Goal: Task Accomplishment & Management: Manage account settings

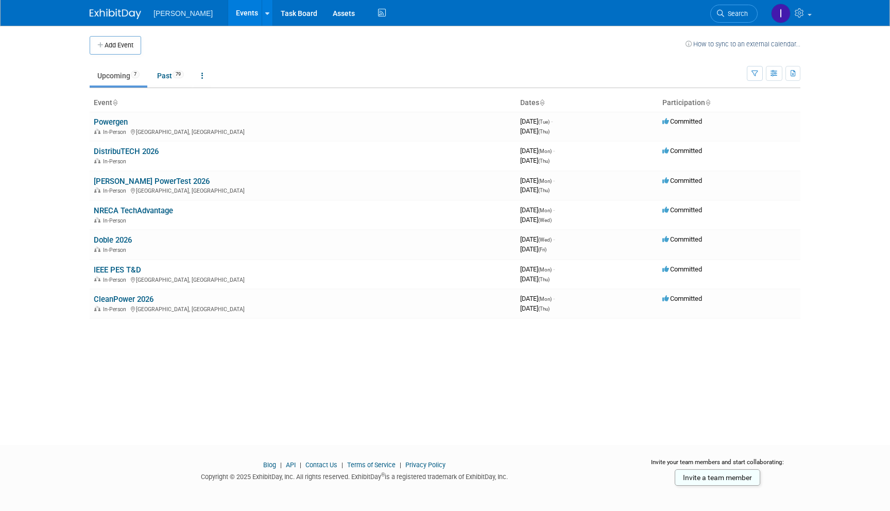
click at [142, 179] on link "[PERSON_NAME] PowerTest 2026" at bounding box center [152, 181] width 116 height 9
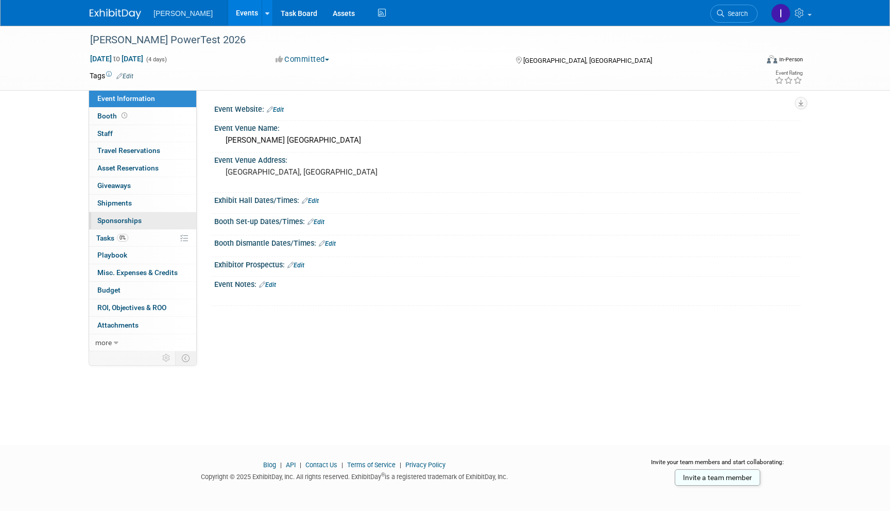
click at [117, 229] on link "0 Sponsorships 0" at bounding box center [142, 220] width 107 height 17
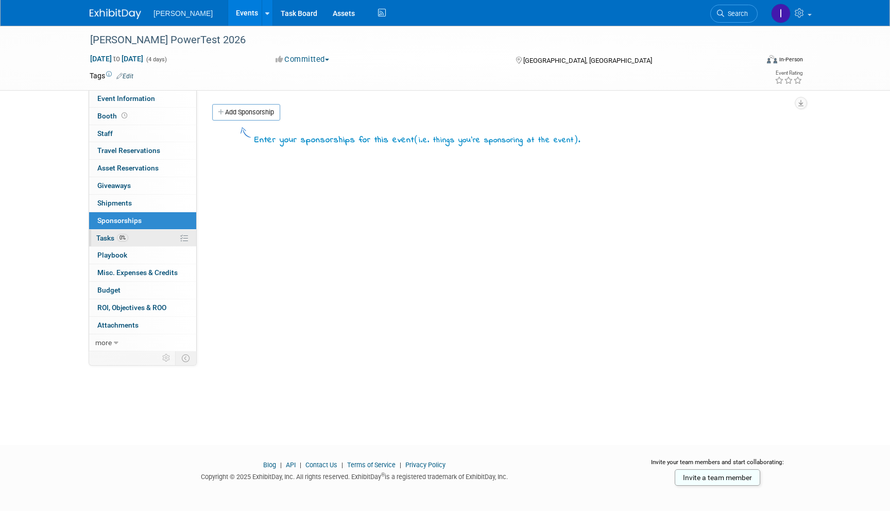
click at [123, 234] on span "0%" at bounding box center [122, 238] width 11 height 8
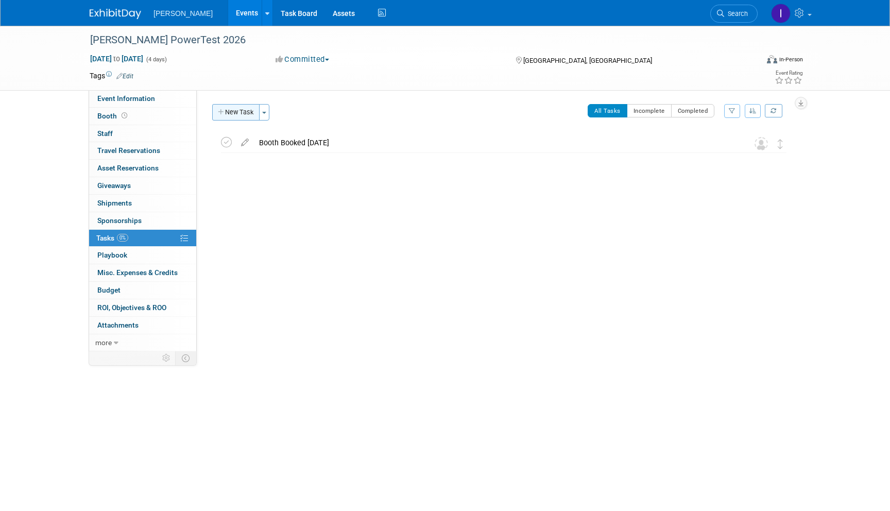
click at [231, 118] on button "New Task" at bounding box center [235, 112] width 47 height 16
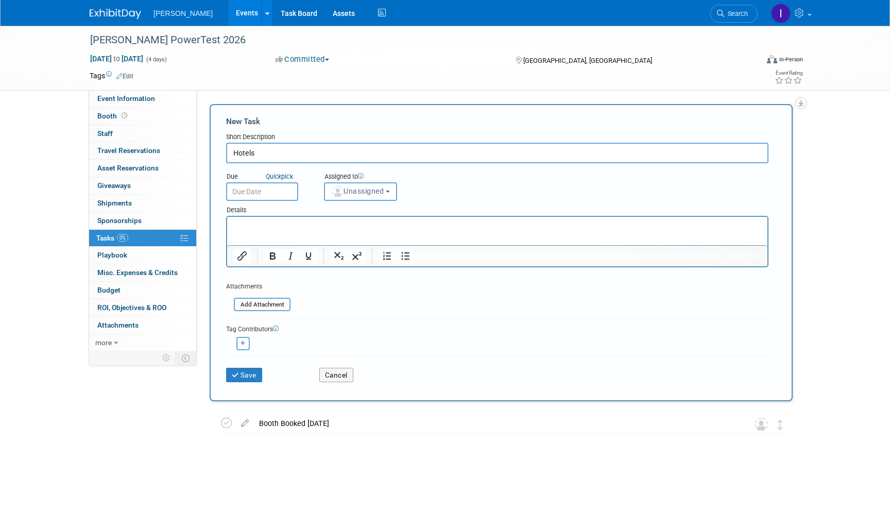
type input "Hotels"
click at [281, 227] on p "Rich Text Area. Press ALT-0 for help." at bounding box center [497, 226] width 529 height 10
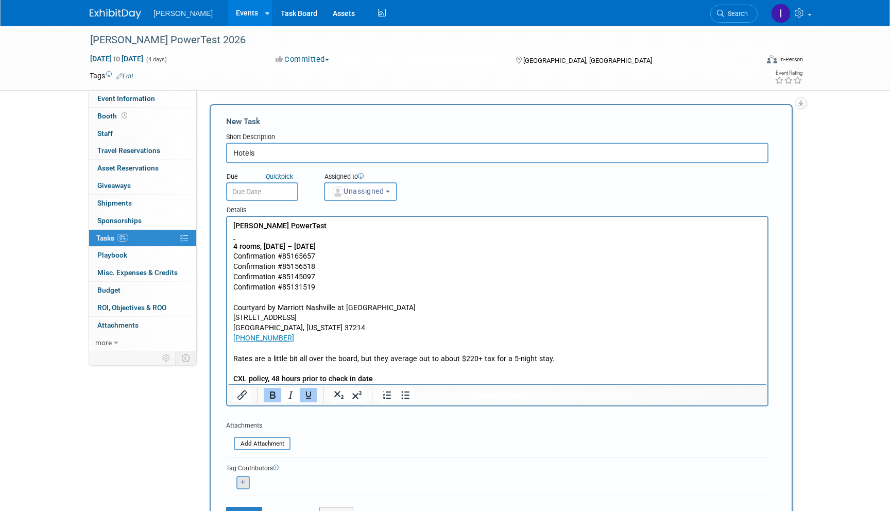
scroll to position [154, 0]
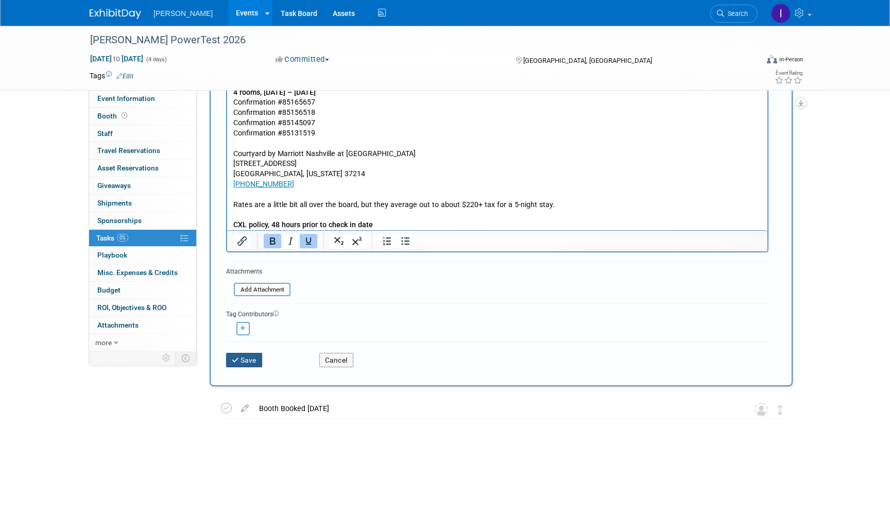
drag, startPoint x: 240, startPoint y: 350, endPoint x: 242, endPoint y: 356, distance: 6.4
click at [240, 350] on div "Save" at bounding box center [264, 356] width 93 height 21
click at [242, 355] on button "Save" at bounding box center [244, 360] width 36 height 14
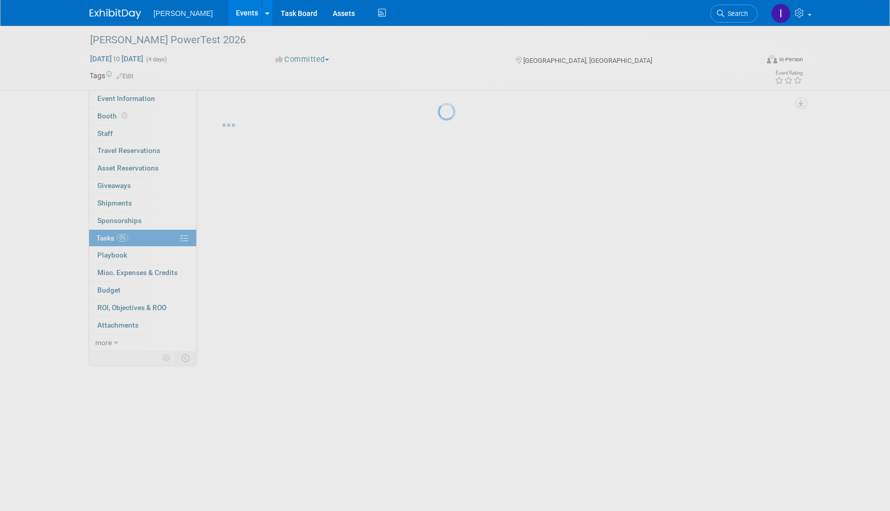
scroll to position [0, 0]
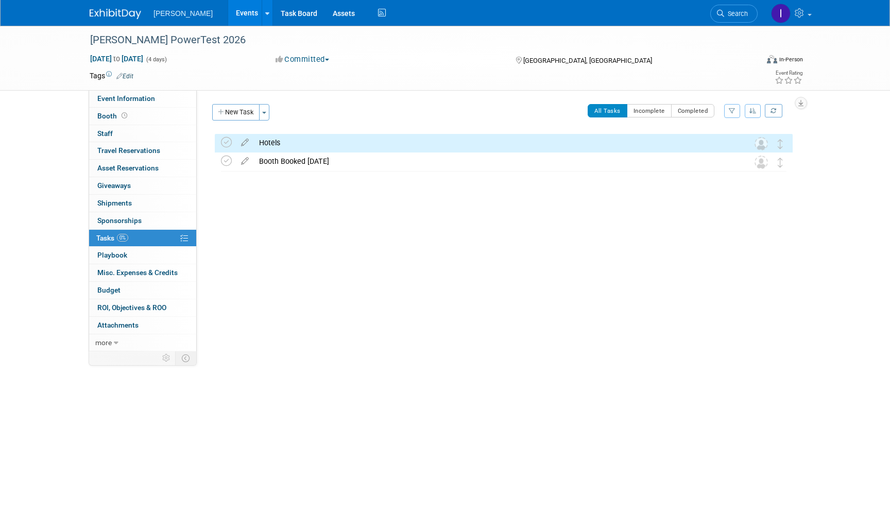
click at [237, 14] on link "Events" at bounding box center [247, 13] width 38 height 26
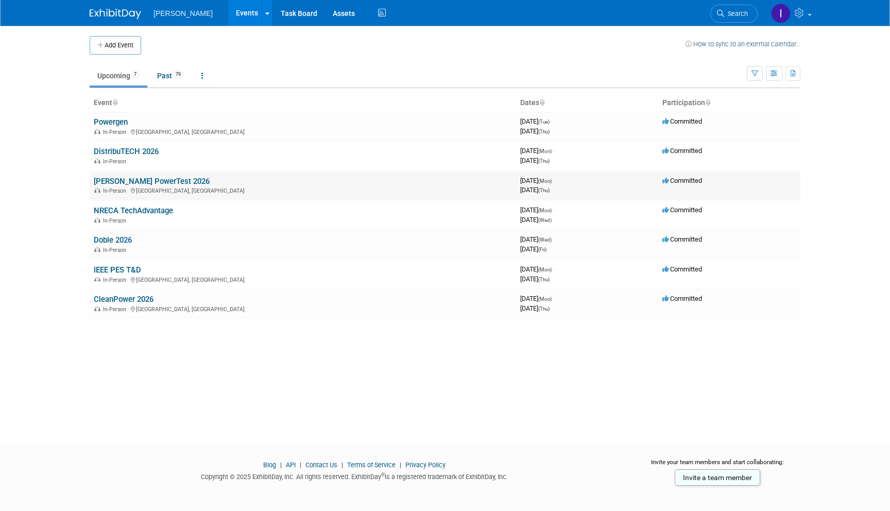
click at [110, 183] on link "[PERSON_NAME] PowerTest 2026" at bounding box center [152, 181] width 116 height 9
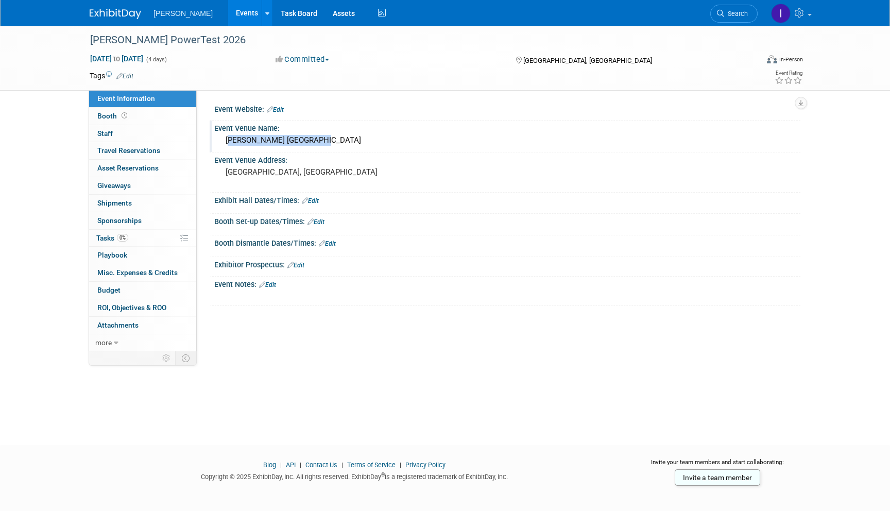
drag, startPoint x: 225, startPoint y: 138, endPoint x: 347, endPoint y: 143, distance: 121.7
click at [347, 143] on div "[PERSON_NAME] [GEOGRAPHIC_DATA]" at bounding box center [507, 140] width 571 height 16
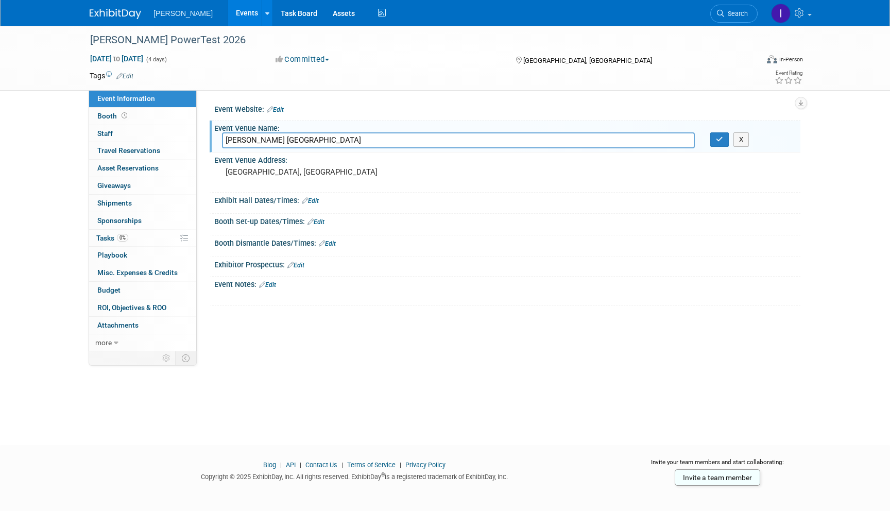
drag, startPoint x: 272, startPoint y: 142, endPoint x: 223, endPoint y: 142, distance: 49.5
click at [223, 142] on input "Gaylord Opryland Resort" at bounding box center [458, 140] width 473 height 16
click at [230, 5] on link "Events" at bounding box center [247, 13] width 38 height 26
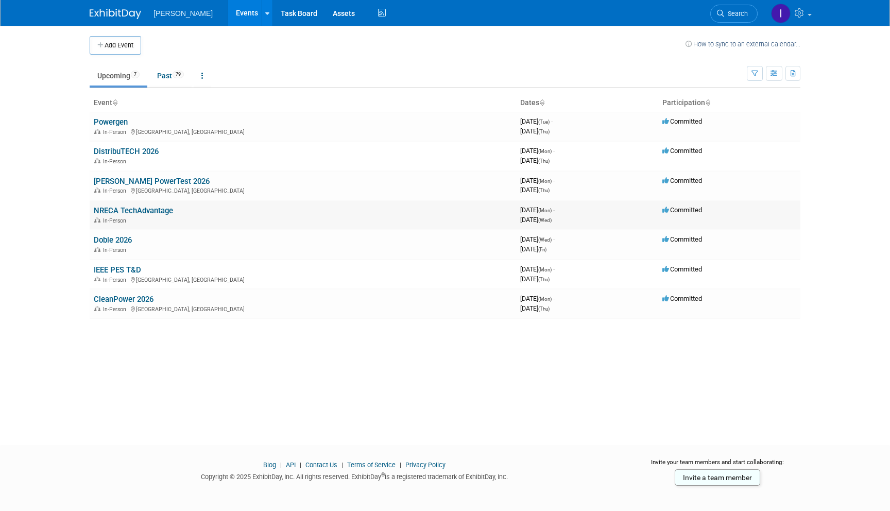
click at [119, 207] on link "NRECA TechAdvantage" at bounding box center [133, 210] width 79 height 9
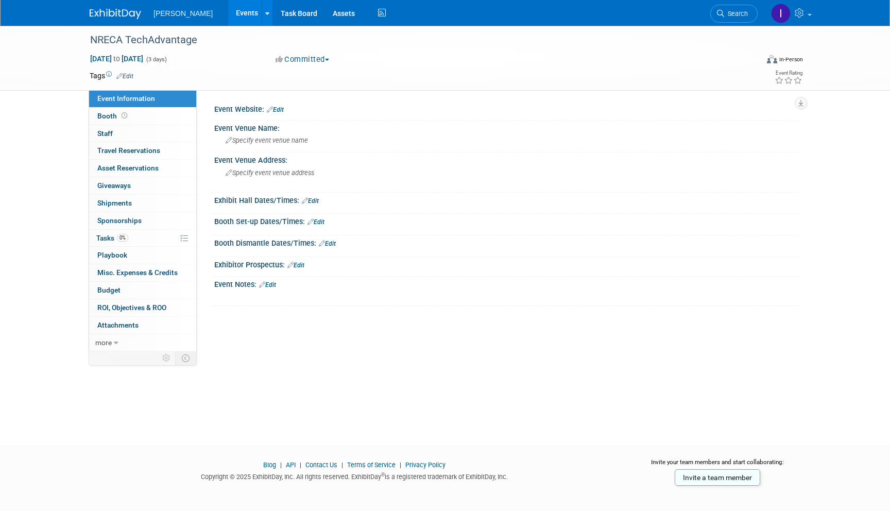
click at [221, 6] on li "[PERSON_NAME]" at bounding box center [191, 9] width 74 height 15
click at [228, 7] on link "Events" at bounding box center [247, 13] width 38 height 26
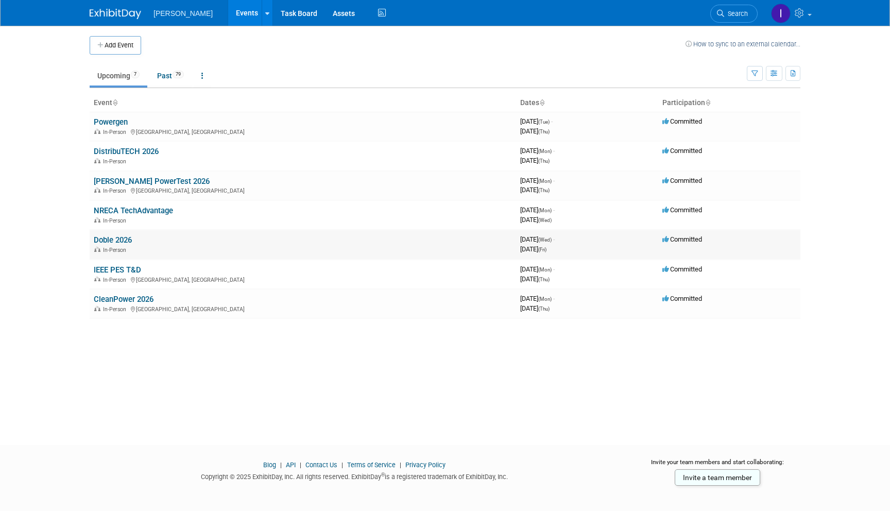
click at [110, 241] on link "Doble 2026" at bounding box center [113, 239] width 38 height 9
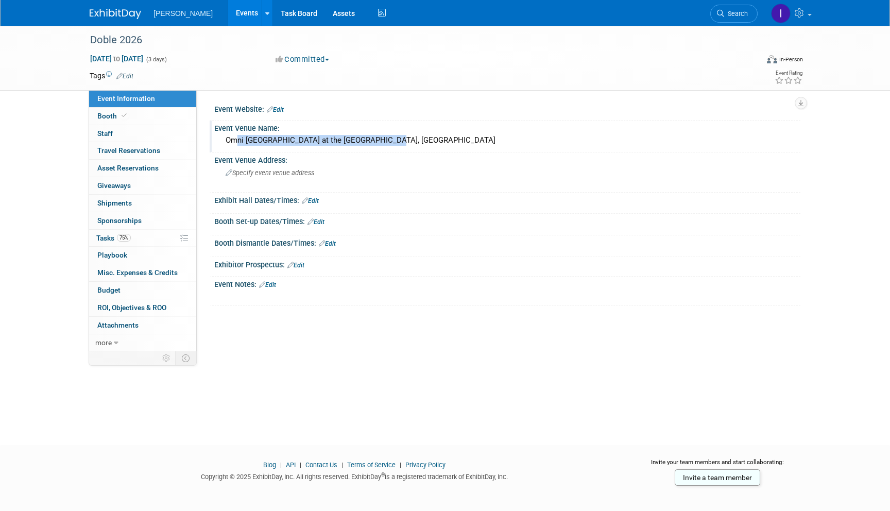
click at [447, 135] on div "Omni Boston Hotel at the Seaport, Boston MA" at bounding box center [507, 140] width 571 height 16
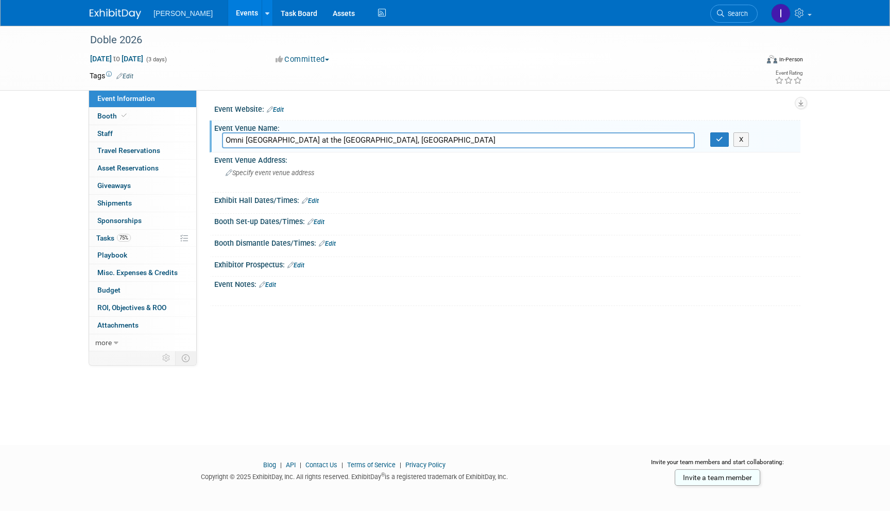
drag, startPoint x: 425, startPoint y: 140, endPoint x: 209, endPoint y: 140, distance: 216.4
click at [209, 140] on div "Event Website: Edit Event Venue Name: Omni Boston Hotel at the Seaport, Boston …" at bounding box center [499, 220] width 604 height 261
click at [235, 25] on link "Events" at bounding box center [247, 13] width 38 height 26
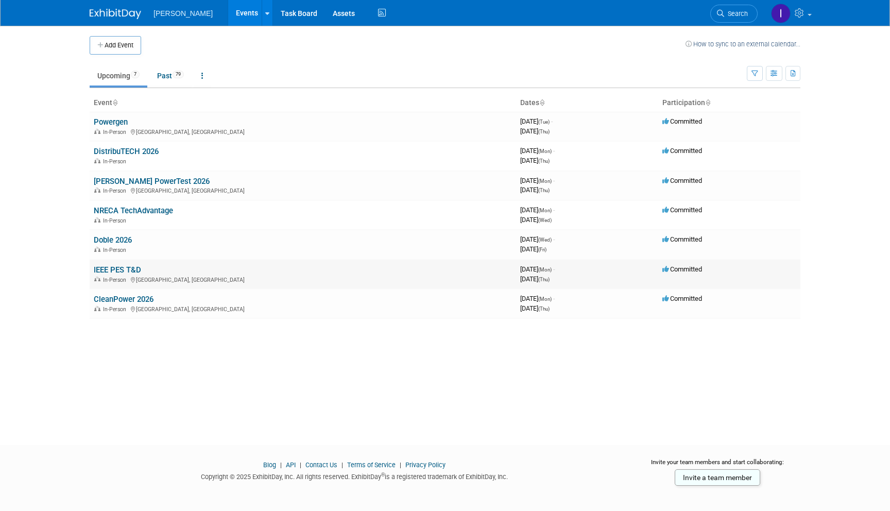
click at [134, 267] on link "IEEE PES T&D" at bounding box center [117, 269] width 47 height 9
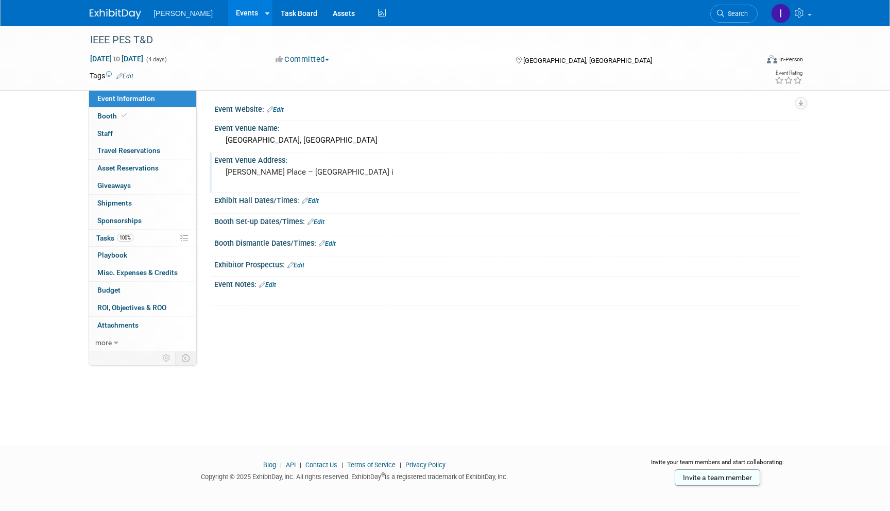
click at [223, 172] on div "[PERSON_NAME] Place – [GEOGRAPHIC_DATA] i" at bounding box center [336, 177] width 229 height 24
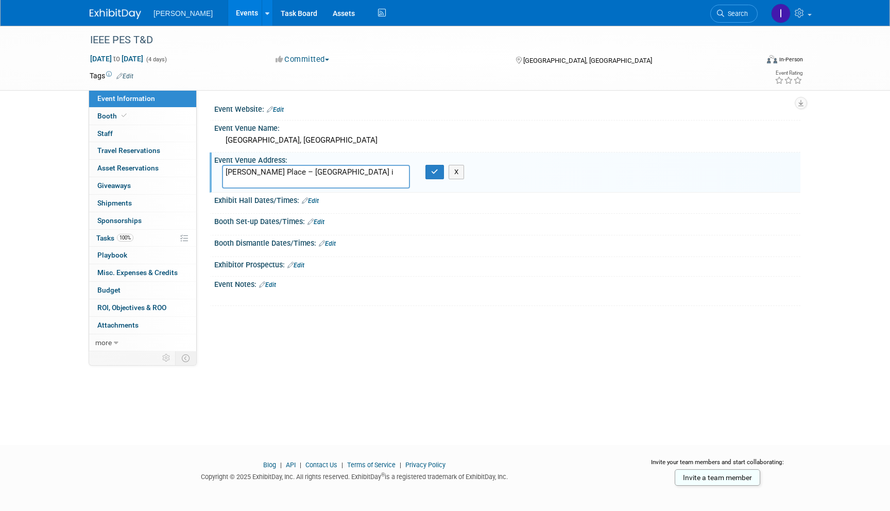
drag, startPoint x: 223, startPoint y: 172, endPoint x: 379, endPoint y: 173, distance: 156.6
click at [379, 173] on textarea "[PERSON_NAME] Place – [GEOGRAPHIC_DATA] i" at bounding box center [316, 177] width 188 height 24
click at [379, 174] on textarea "[PERSON_NAME] Place – [GEOGRAPHIC_DATA] i" at bounding box center [316, 177] width 188 height 24
drag, startPoint x: 331, startPoint y: 168, endPoint x: 217, endPoint y: 165, distance: 113.9
click at [217, 165] on div "McCormick Place – South Building" at bounding box center [315, 177] width 203 height 24
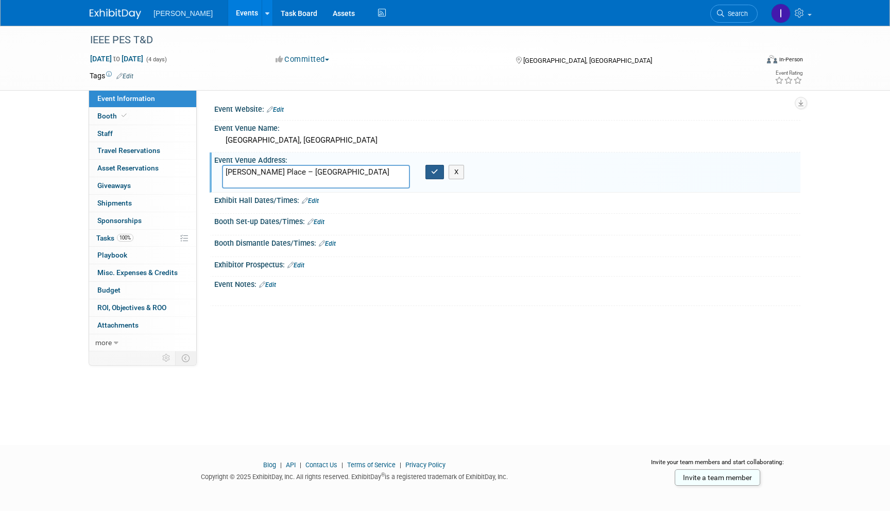
type textarea "McCormick Place – South Building"
click at [433, 178] on button "button" at bounding box center [435, 172] width 19 height 14
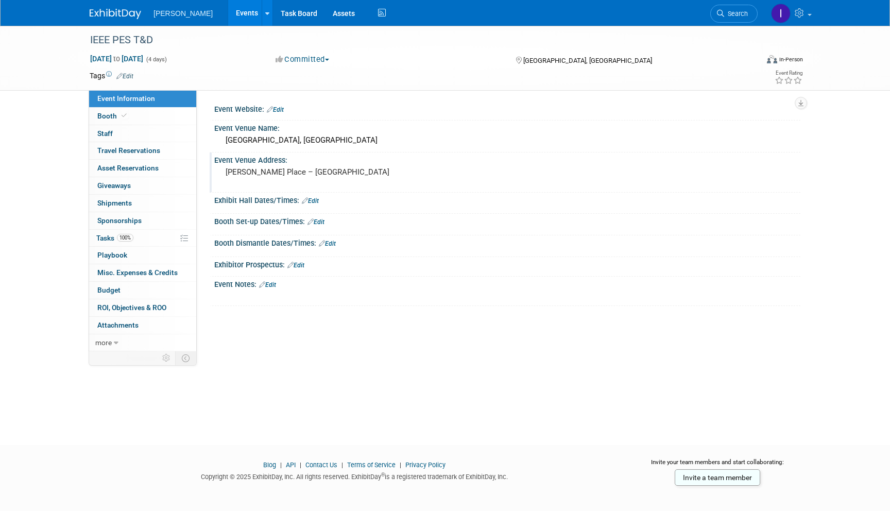
click at [233, 13] on link "Events" at bounding box center [247, 13] width 38 height 26
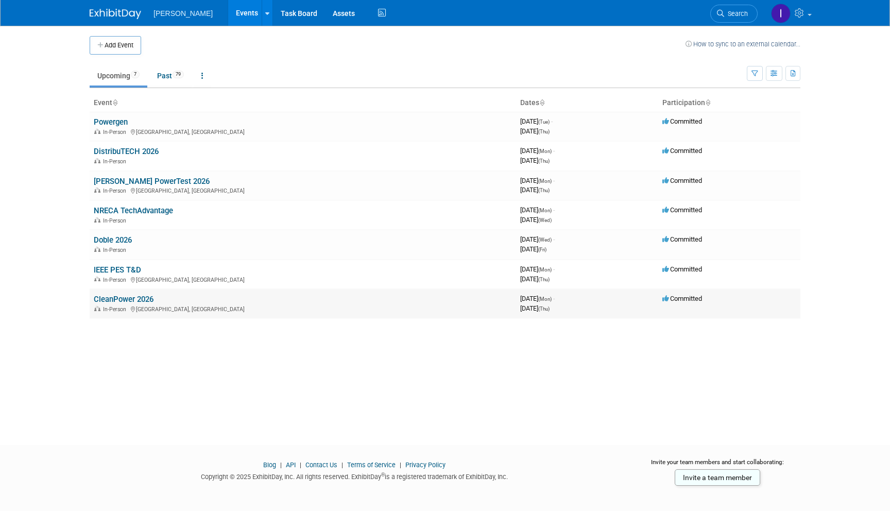
click at [127, 298] on link "CleanPower 2026" at bounding box center [124, 299] width 60 height 9
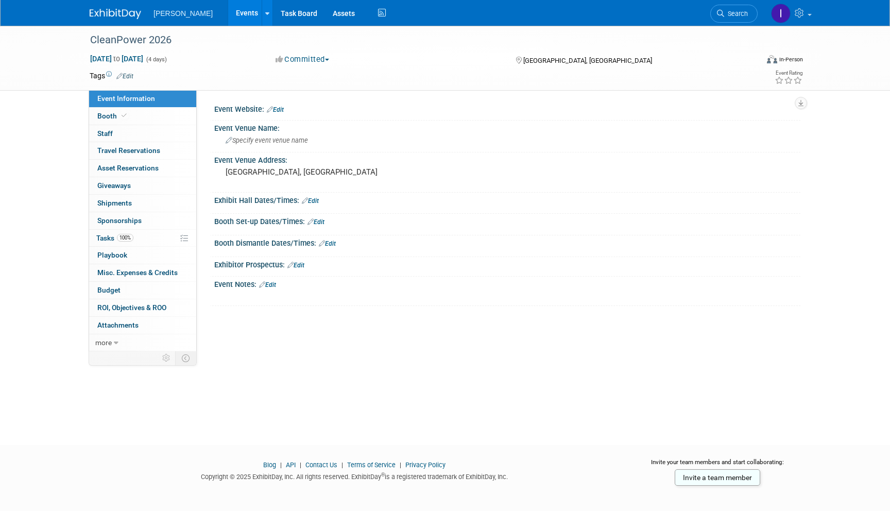
click at [252, 16] on link "Events" at bounding box center [247, 13] width 38 height 26
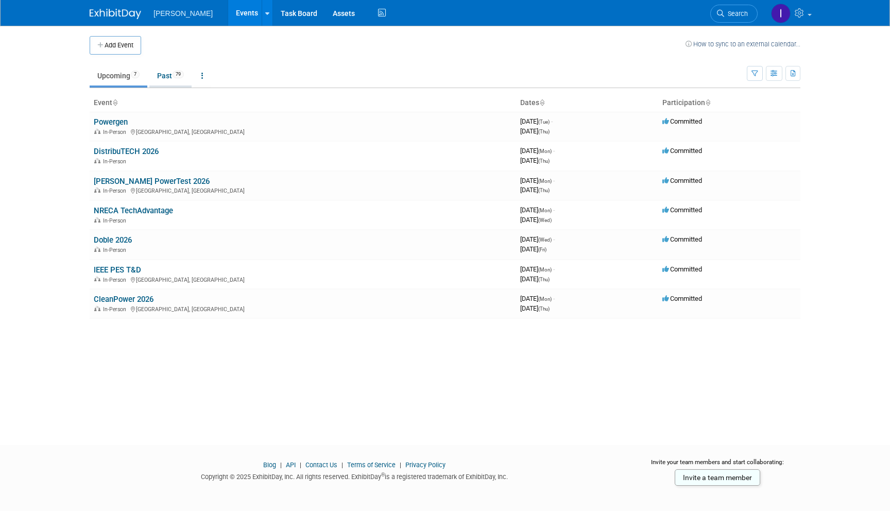
click at [178, 70] on link "Past 79" at bounding box center [170, 76] width 42 height 20
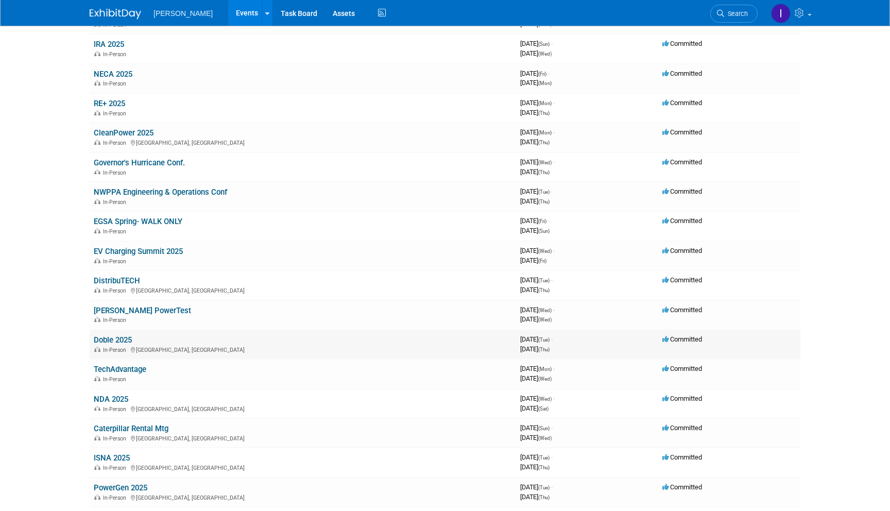
scroll to position [111, 0]
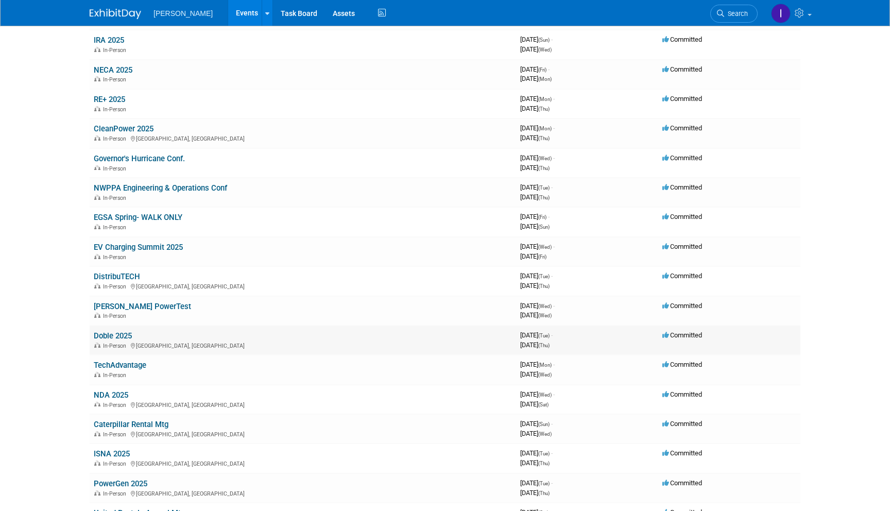
click at [111, 337] on link "Doble 2025" at bounding box center [113, 335] width 38 height 9
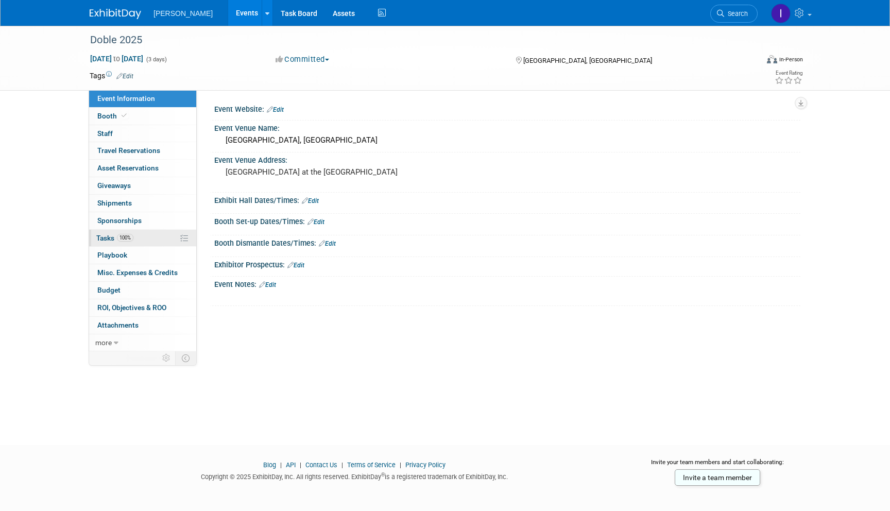
click at [107, 235] on span "Tasks 100%" at bounding box center [114, 238] width 37 height 8
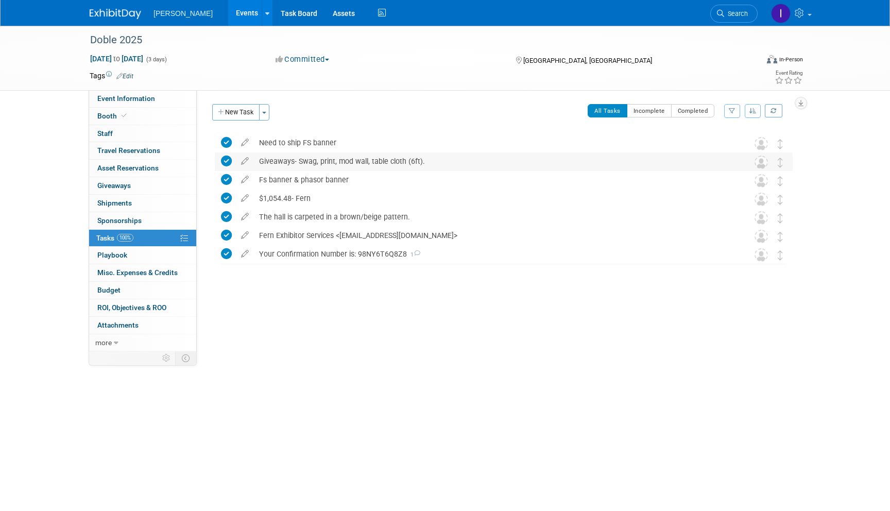
click at [306, 157] on div "Giveaways- Swag, print, mod wall, table cloth (6ft)." at bounding box center [494, 161] width 480 height 18
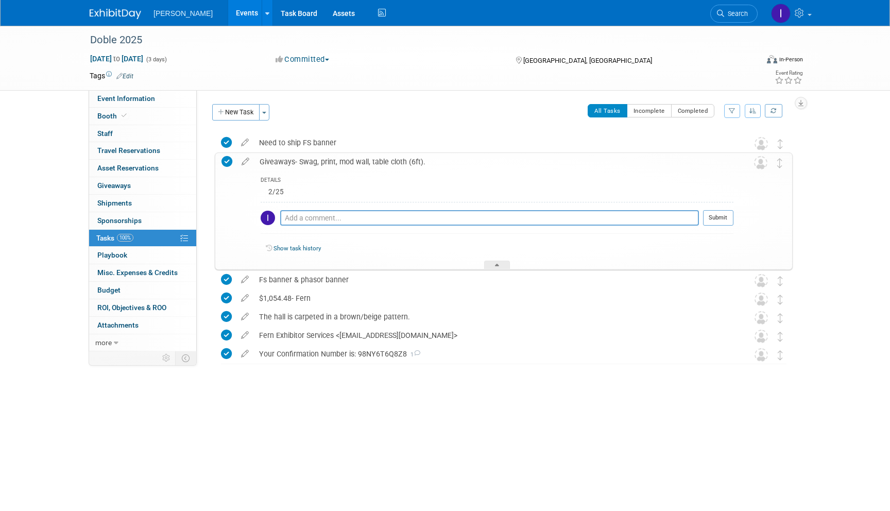
click at [302, 158] on div "Giveaways- Swag, print, mod wall, table cloth (6ft)." at bounding box center [493, 162] width 479 height 18
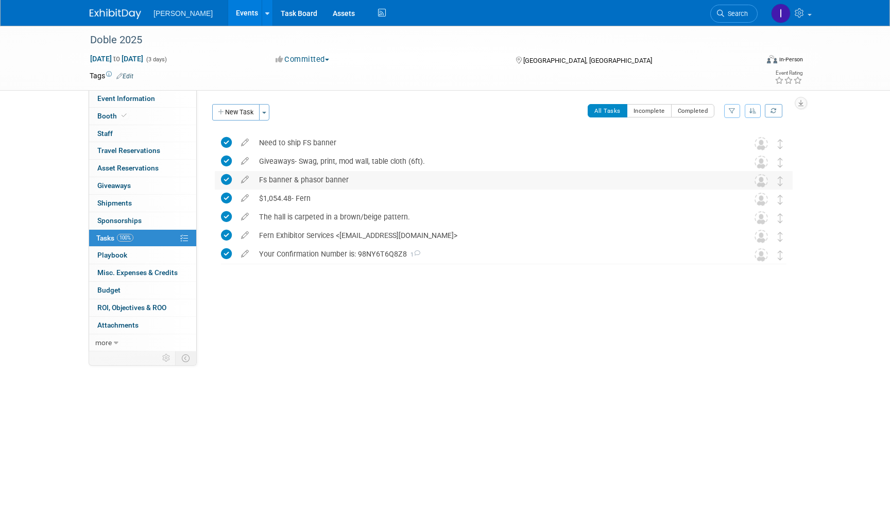
click at [296, 187] on div "Fs banner & phasor banner" at bounding box center [494, 180] width 480 height 18
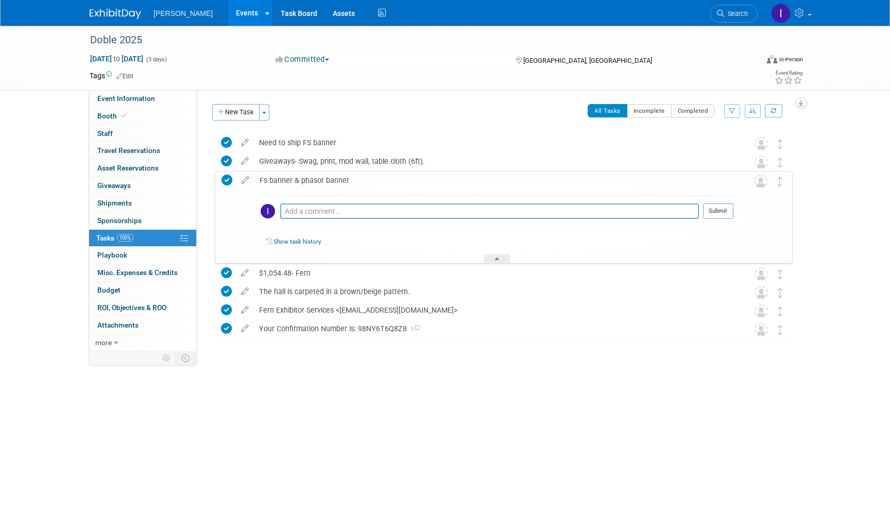
click at [296, 187] on div "Fs banner & phasor banner" at bounding box center [493, 181] width 479 height 18
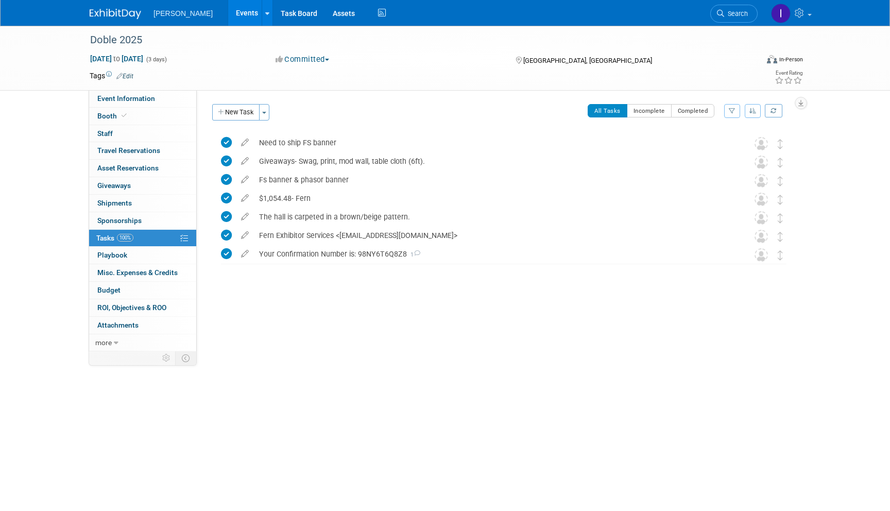
click at [246, 11] on link "Events" at bounding box center [247, 13] width 38 height 26
